Goal: Transaction & Acquisition: Purchase product/service

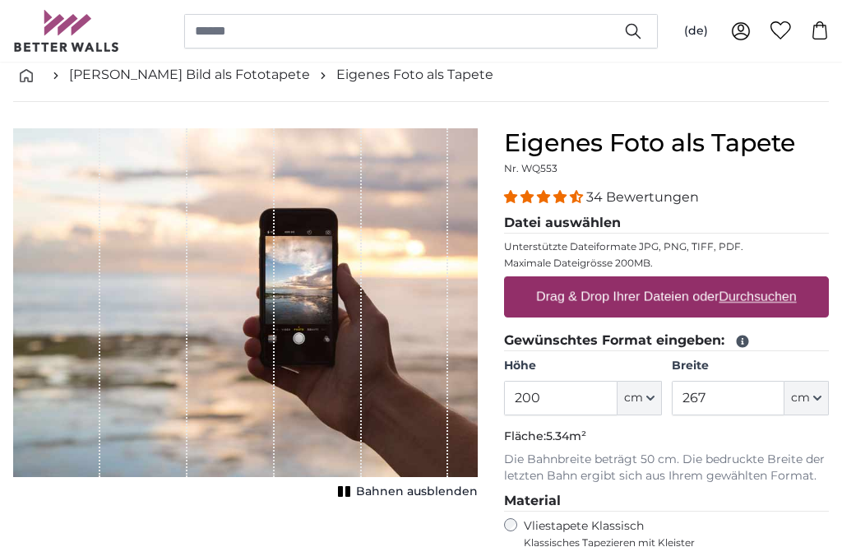
scroll to position [86, 0]
click at [593, 226] on legend "Datei auswählen" at bounding box center [666, 223] width 325 height 21
click at [665, 304] on label "Drag & Drop Ihrer Dateien oder Durchsuchen" at bounding box center [667, 297] width 274 height 33
click at [665, 281] on input "Drag & Drop Ihrer Dateien oder Durchsuchen" at bounding box center [666, 278] width 325 height 5
type input "**********"
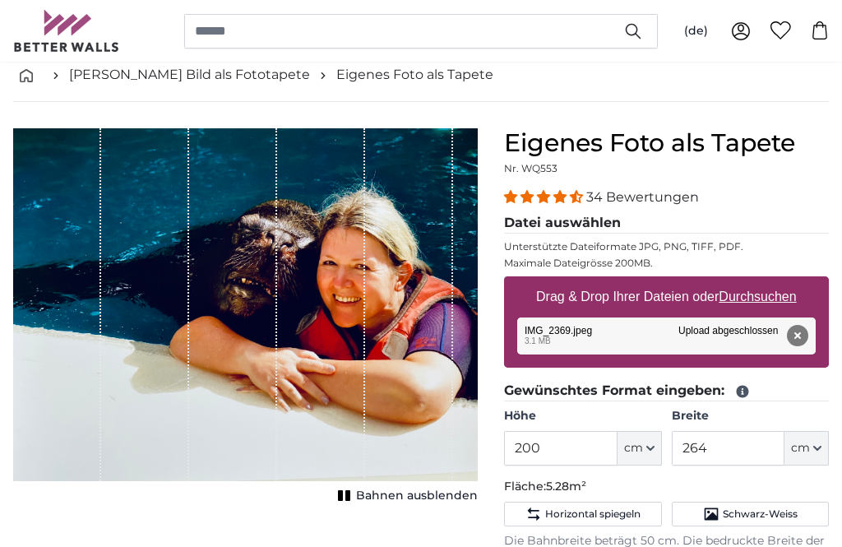
click at [817, 451] on icon "button" at bounding box center [818, 448] width 8 height 8
click at [761, 488] on link "Centimeter (cm)" at bounding box center [770, 492] width 145 height 30
click at [760, 513] on span "Schwarz-Weiss" at bounding box center [760, 514] width 75 height 13
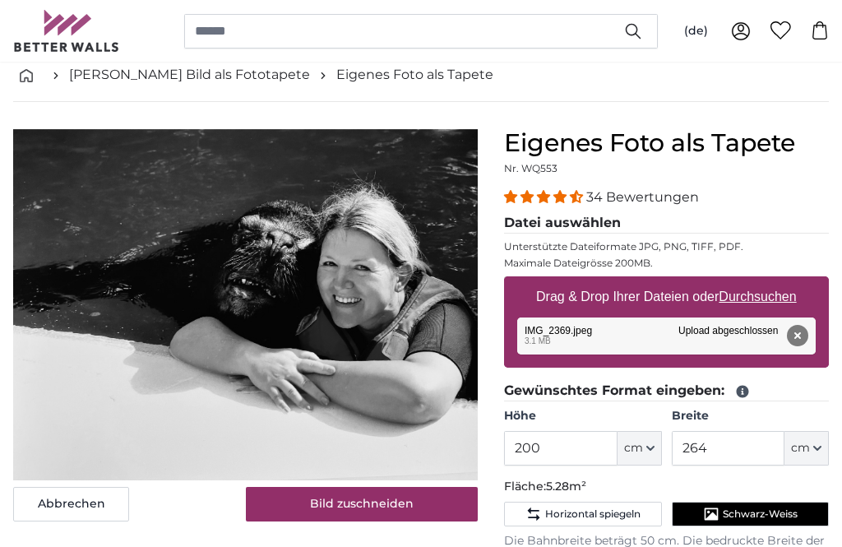
click at [822, 448] on button "cm" at bounding box center [807, 448] width 44 height 35
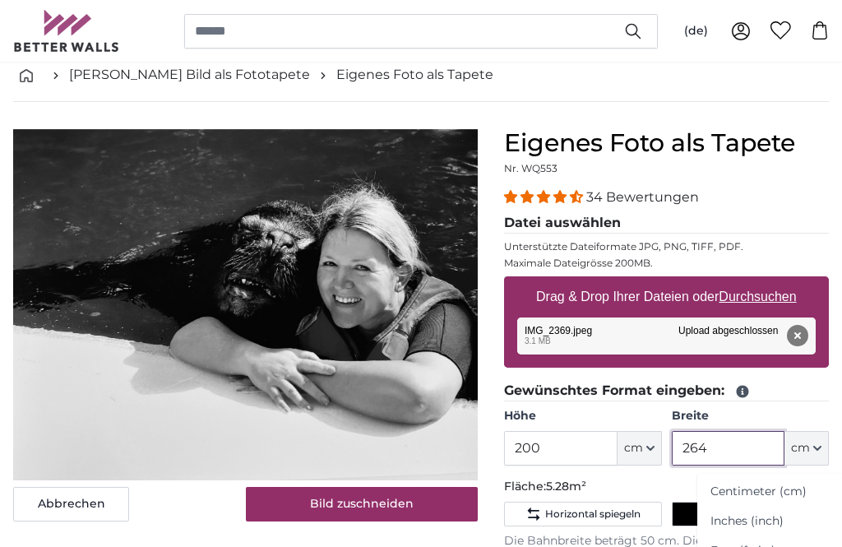
click at [730, 449] on input "264" at bounding box center [728, 448] width 113 height 35
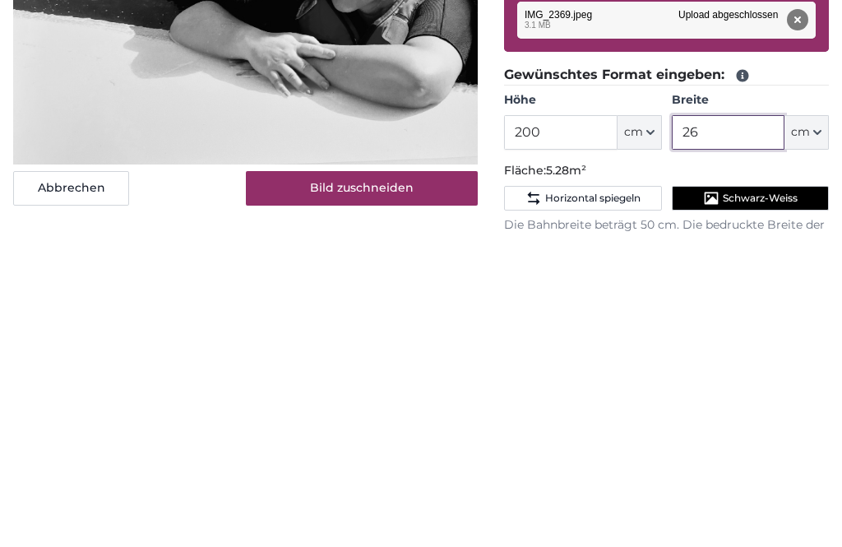
type input "2"
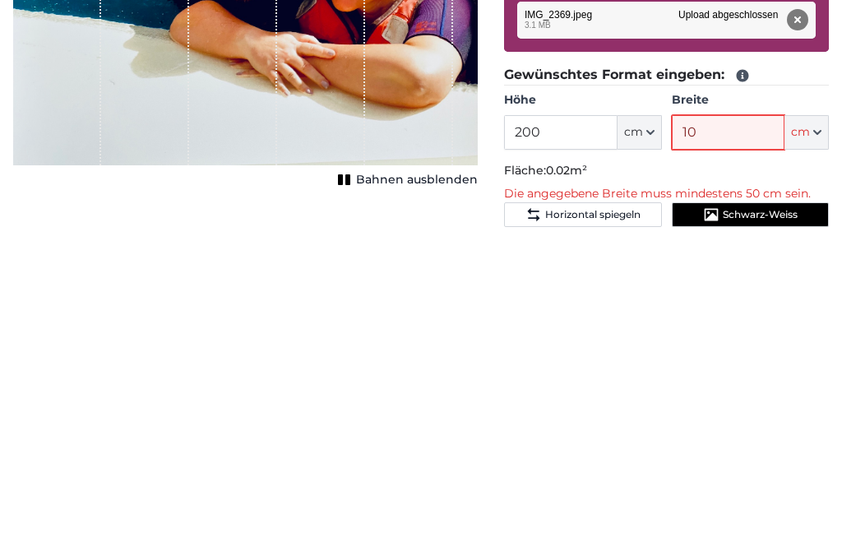
type input "100"
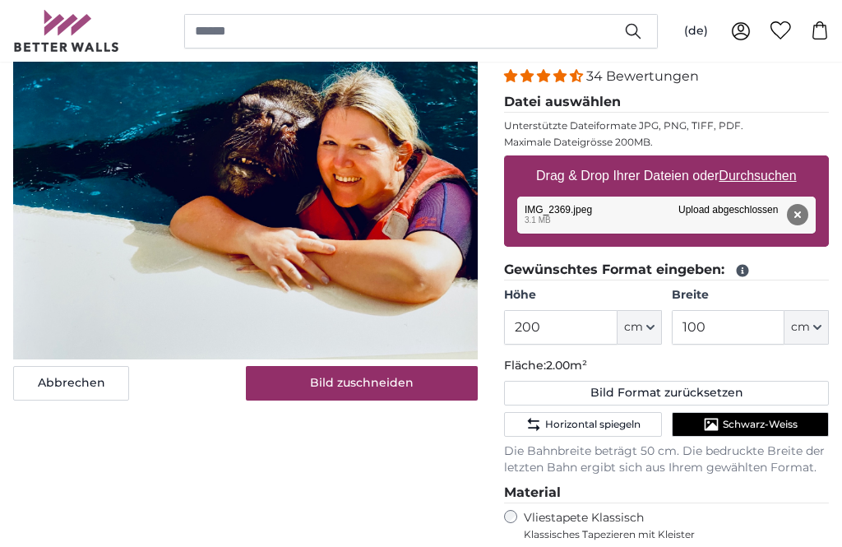
scroll to position [206, 0]
type input "100"
click at [767, 428] on span "Schwarz-Weiss" at bounding box center [760, 424] width 75 height 13
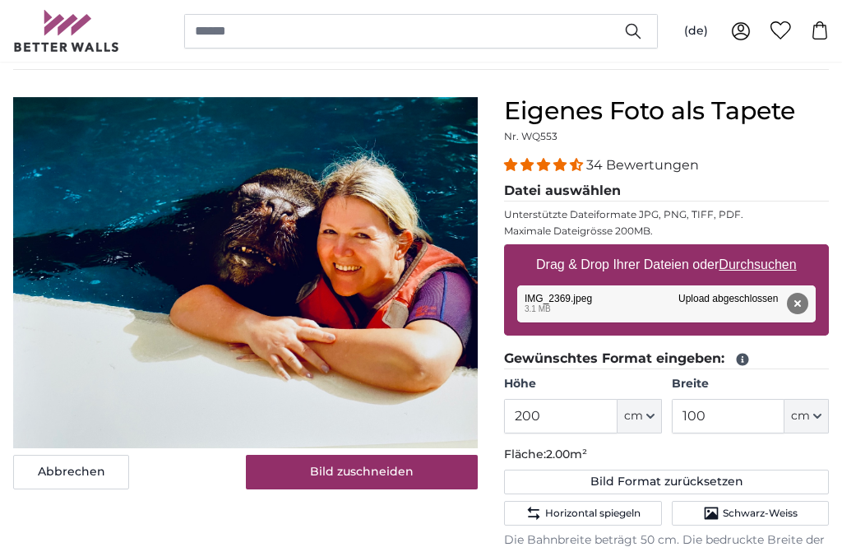
scroll to position [117, 0]
click at [560, 419] on input "200" at bounding box center [560, 417] width 113 height 35
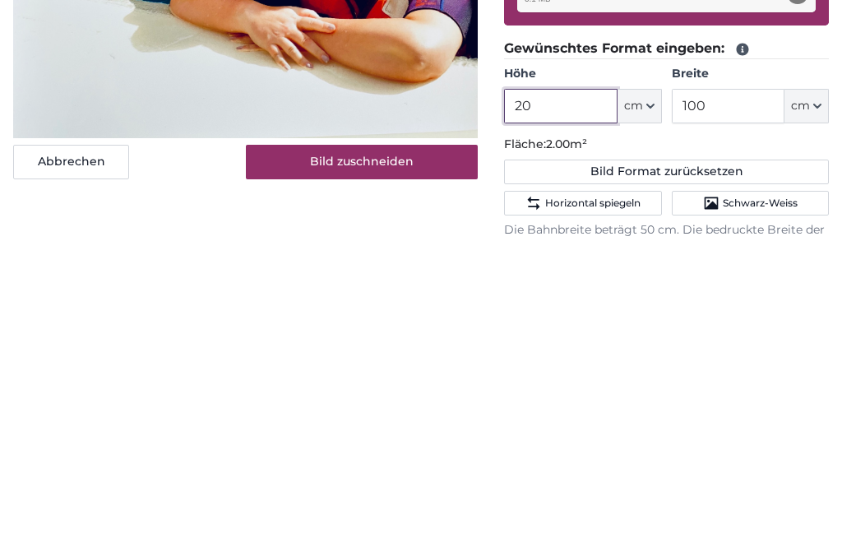
type input "2"
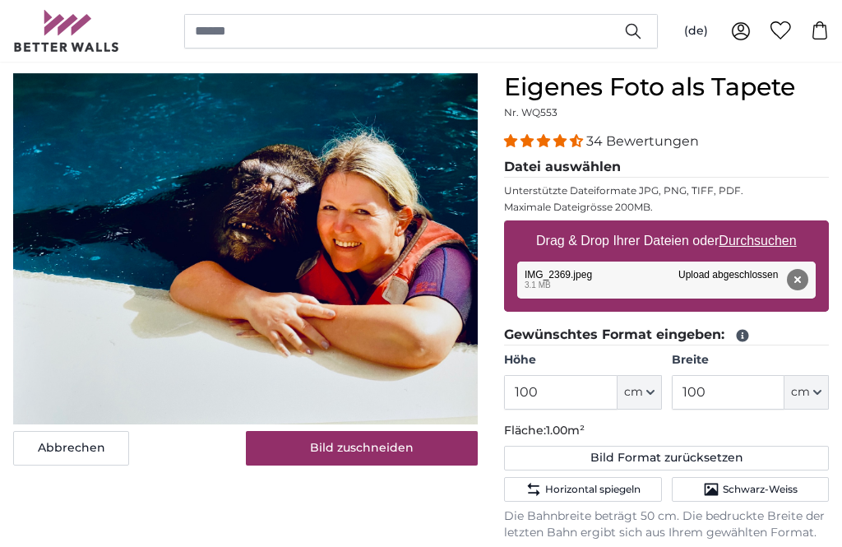
scroll to position [140, 0]
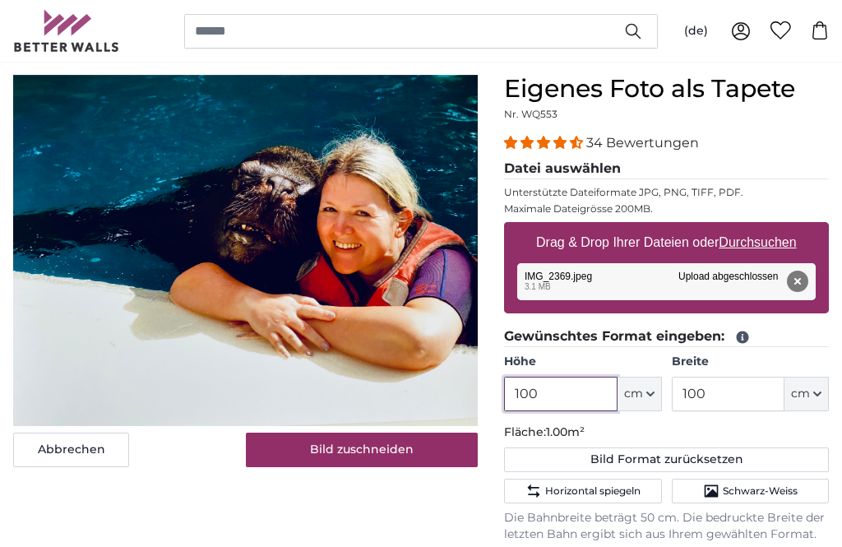
type input "100"
click at [765, 494] on span "Schwarz-Weiss" at bounding box center [760, 491] width 75 height 13
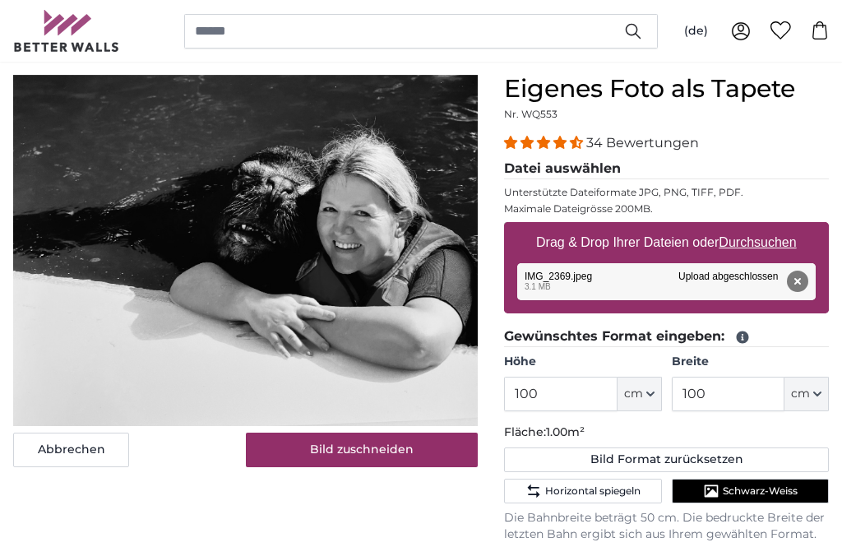
click at [391, 452] on button "Bild zuschneiden" at bounding box center [362, 450] width 233 height 35
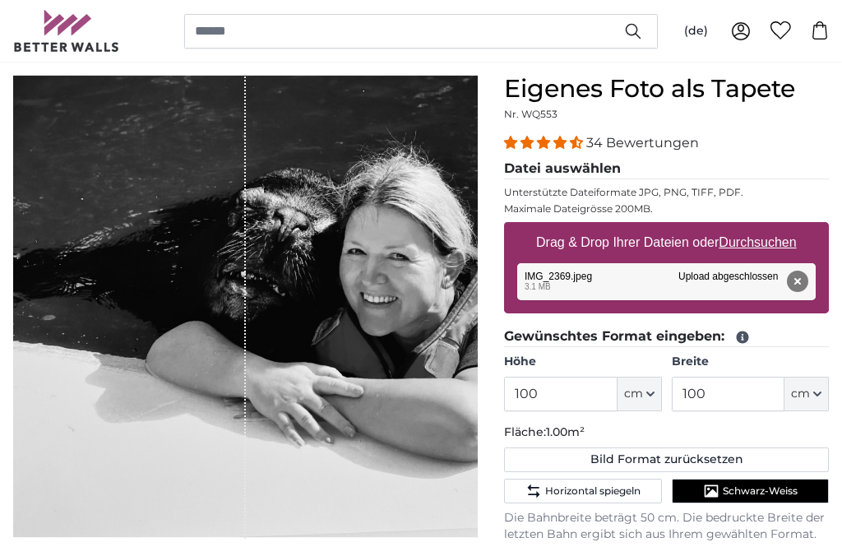
click at [798, 149] on div "34 Bewertungen" at bounding box center [666, 142] width 325 height 19
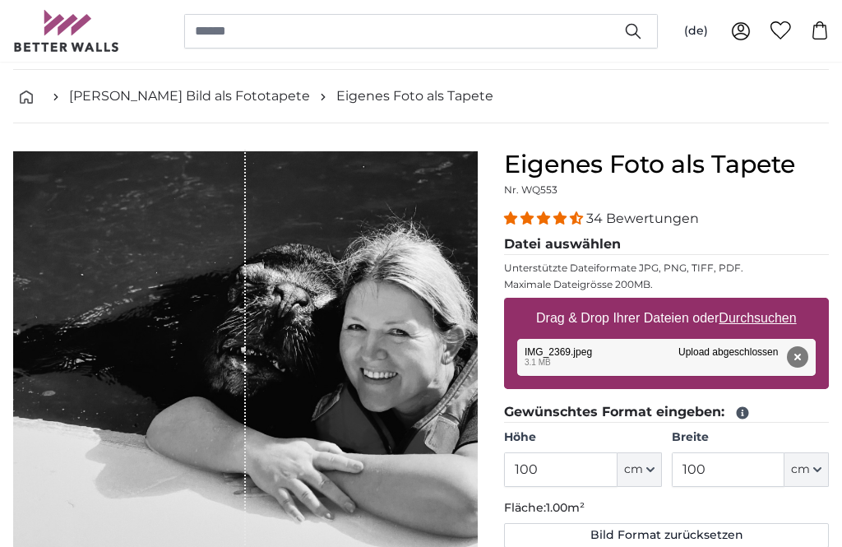
scroll to position [64, 0]
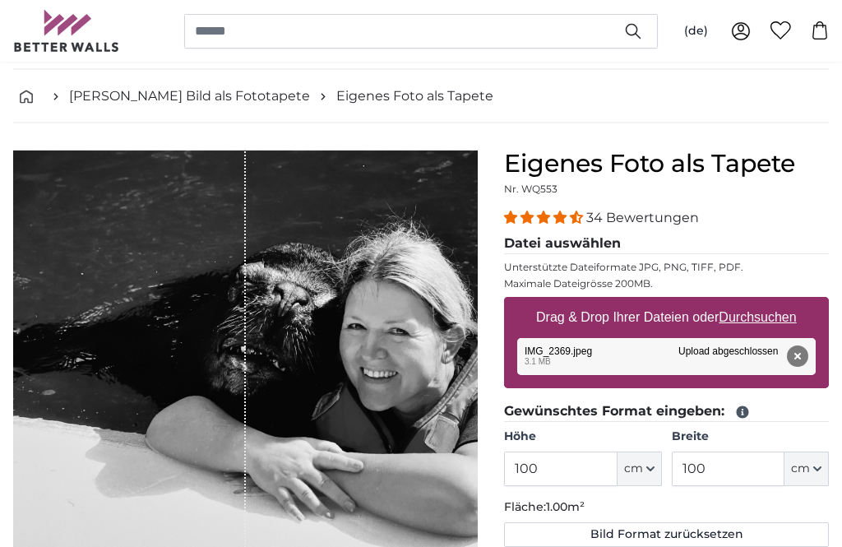
click at [798, 363] on button "Entfernen" at bounding box center [797, 356] width 21 height 21
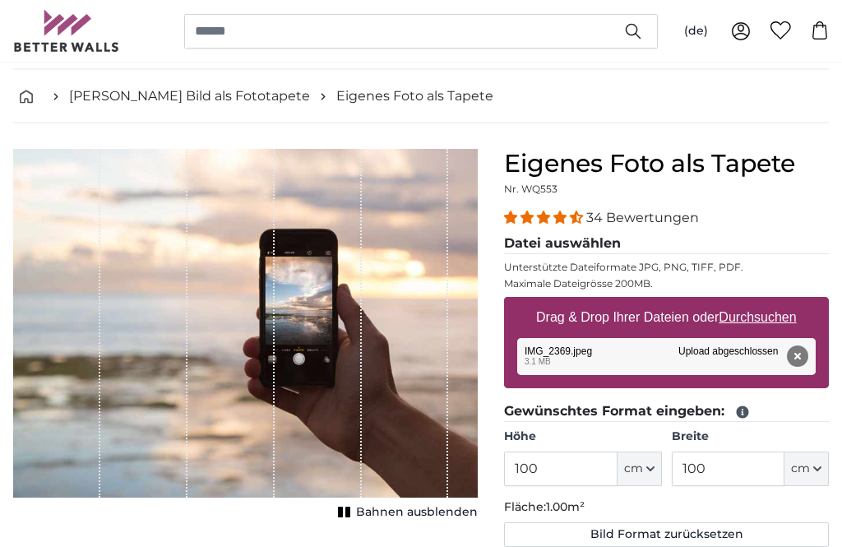
scroll to position [65, 0]
